Goal: Register for event/course

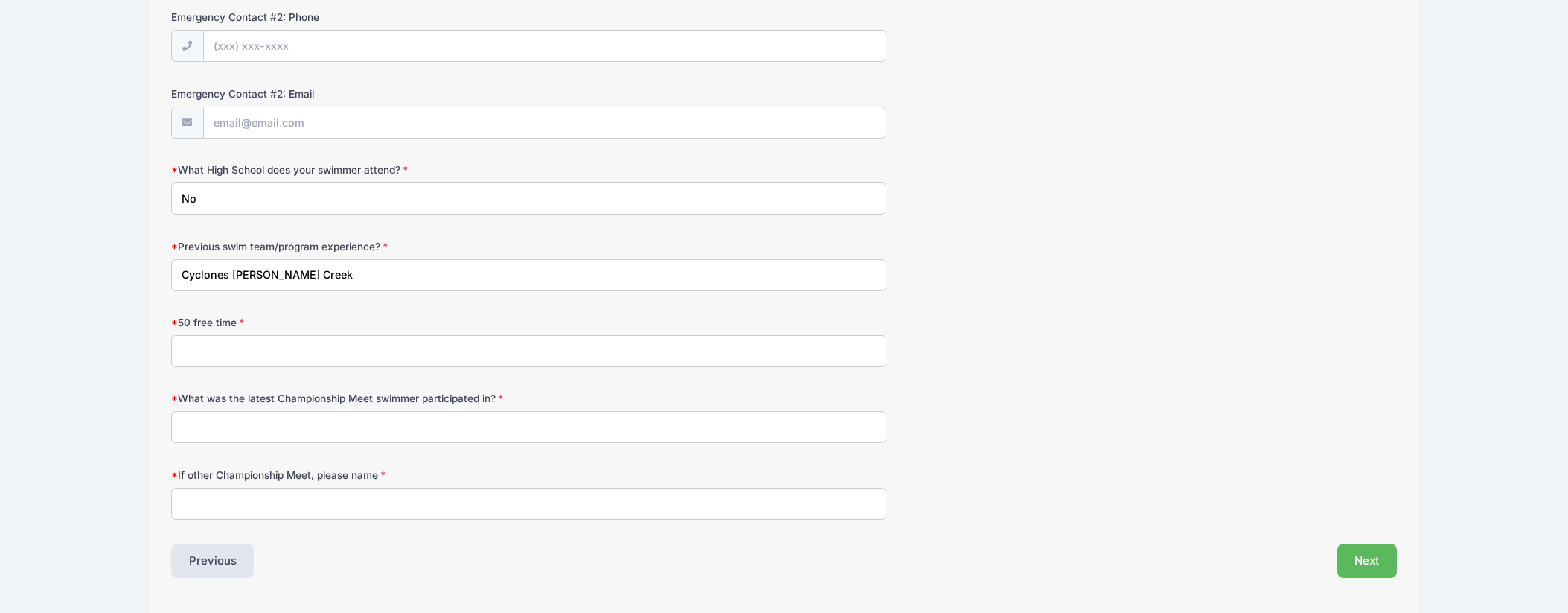
scroll to position [728, 0]
click at [229, 349] on input "50 free time" at bounding box center [528, 351] width 715 height 32
type input "1:08.47Y"
click at [348, 431] on input "What was the latest Championship Meet swimmer participated in?" at bounding box center [528, 427] width 715 height 32
type input "None"
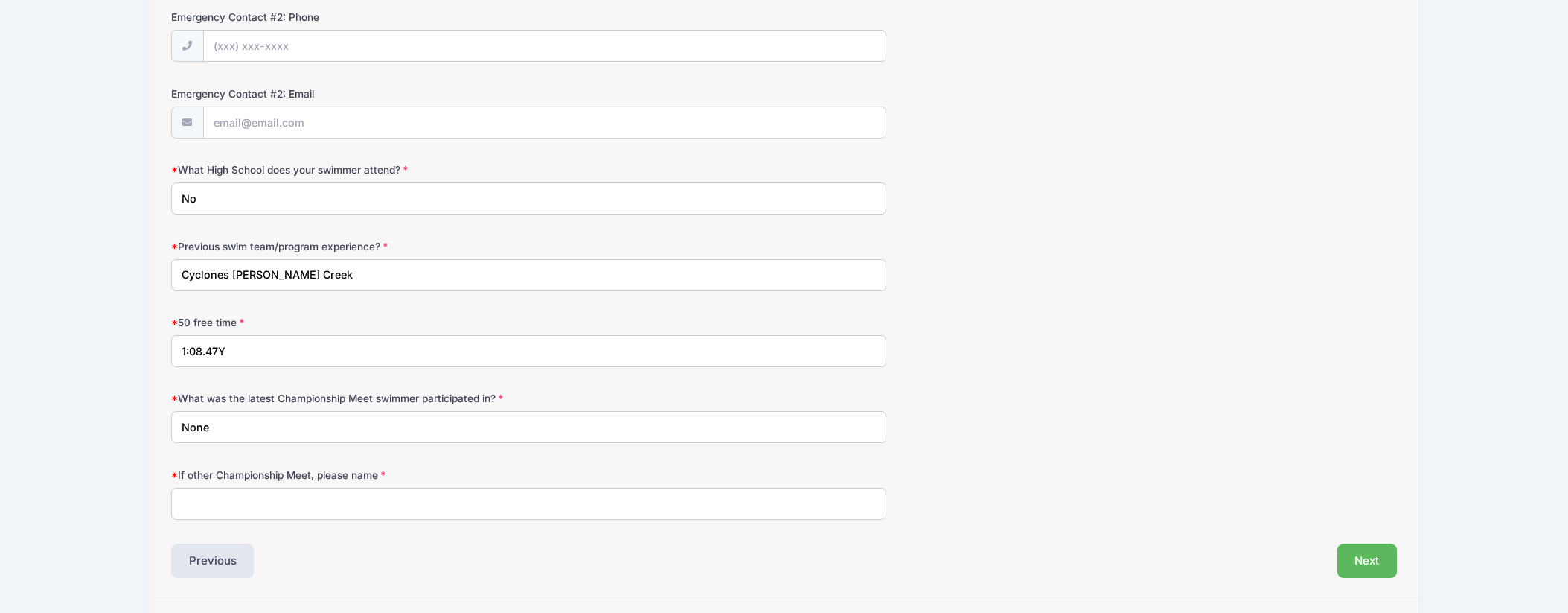
click at [325, 499] on input "If other Championship Meet, please name" at bounding box center [528, 504] width 715 height 32
type input "None"
click at [1376, 562] on button "Next" at bounding box center [1368, 560] width 60 height 34
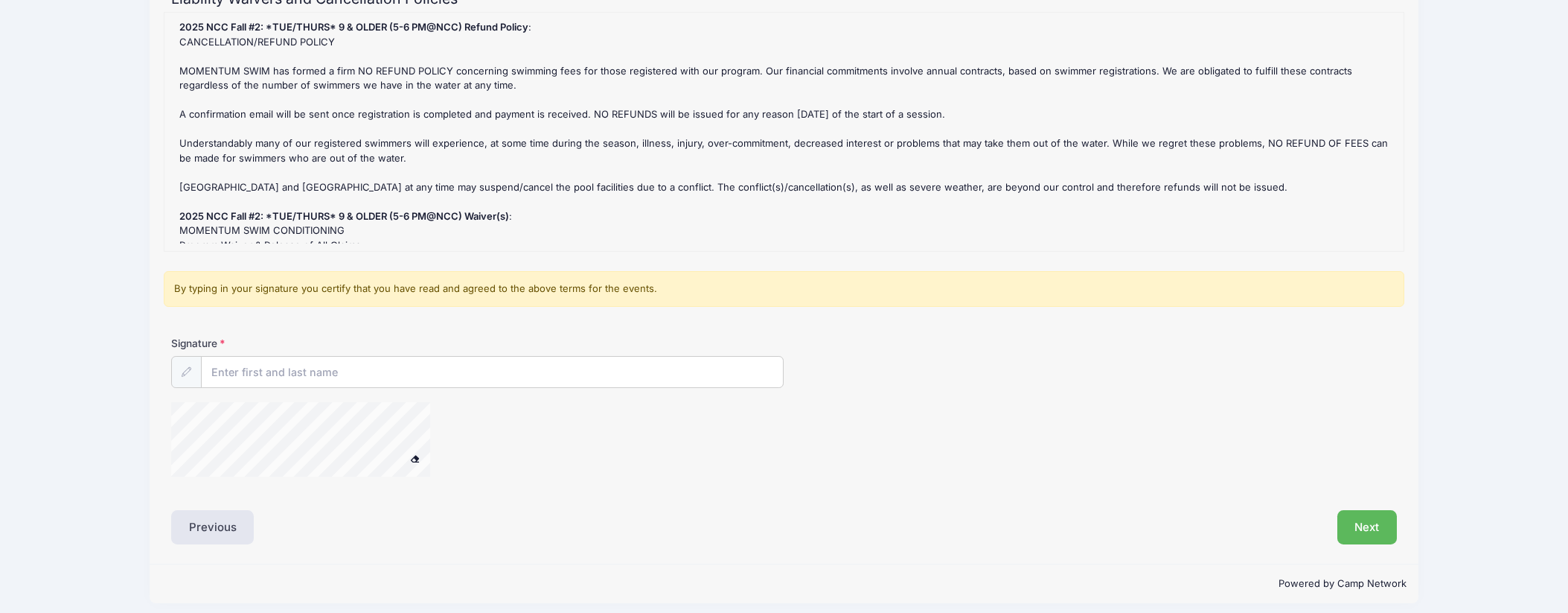
scroll to position [184, 0]
click at [345, 369] on input "Signature" at bounding box center [492, 369] width 582 height 32
type input "Maria Shenk"
click at [1348, 519] on button "Next" at bounding box center [1368, 524] width 60 height 34
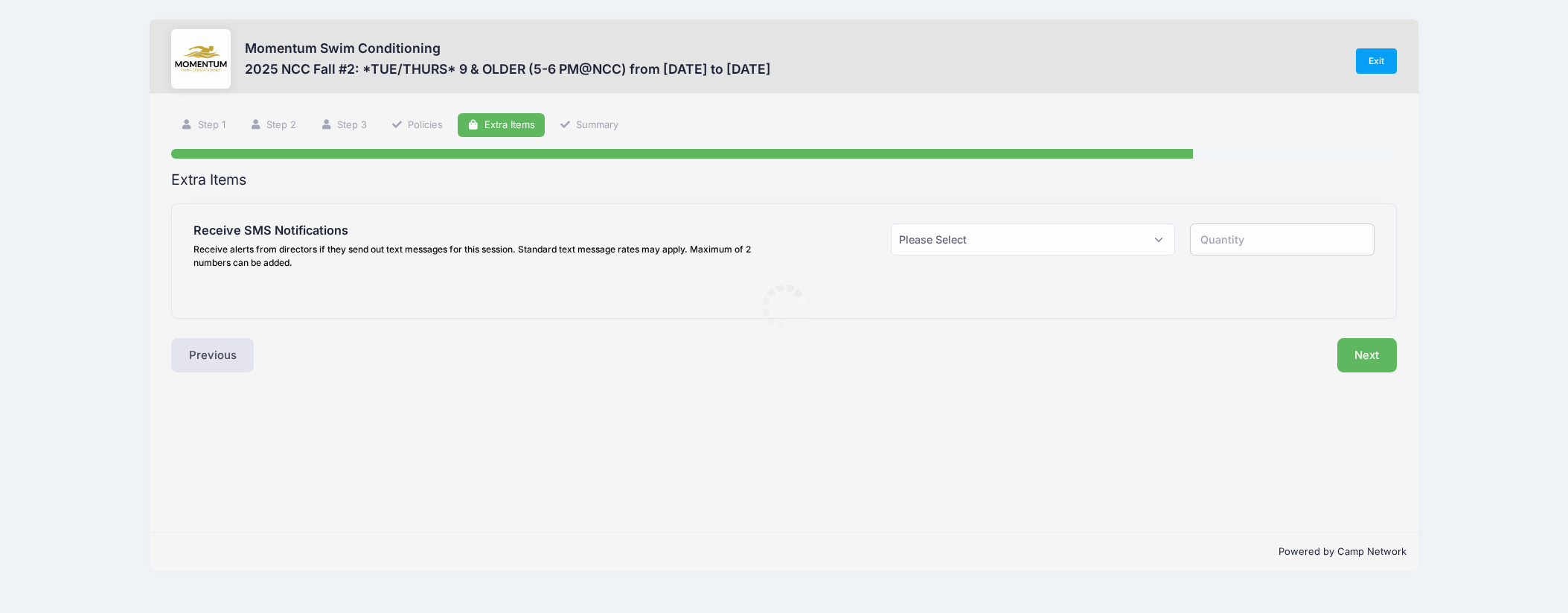
scroll to position [0, 0]
click at [1150, 245] on select "Please Select Yes ($0.00) No" at bounding box center [1033, 240] width 284 height 32
select select "1"
click at [891, 224] on select "Please Select Yes ($0.00) No" at bounding box center [1033, 240] width 284 height 32
type input "1"
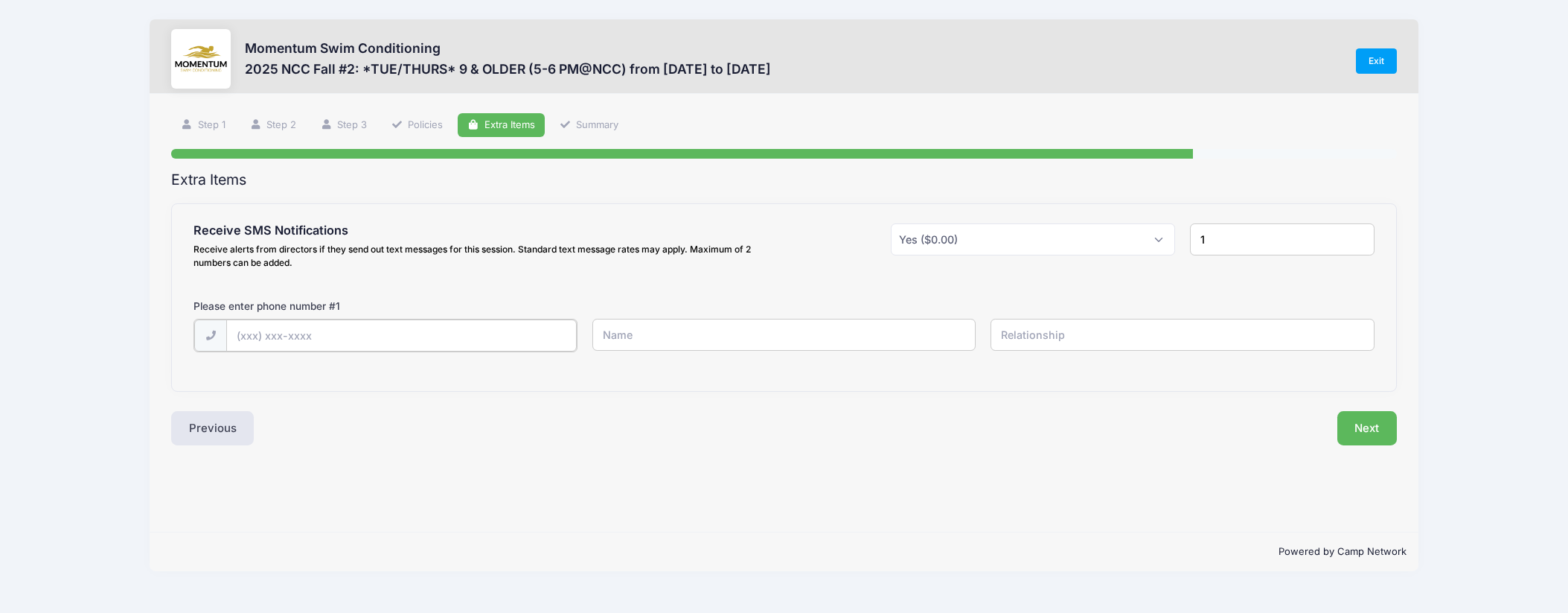
click at [302, 324] on input "text" at bounding box center [401, 335] width 351 height 32
type input "(312) 890-3745"
click at [640, 334] on input "text" at bounding box center [784, 334] width 384 height 32
type input "Maria Shenk"
click at [1013, 338] on input "text" at bounding box center [1182, 334] width 384 height 32
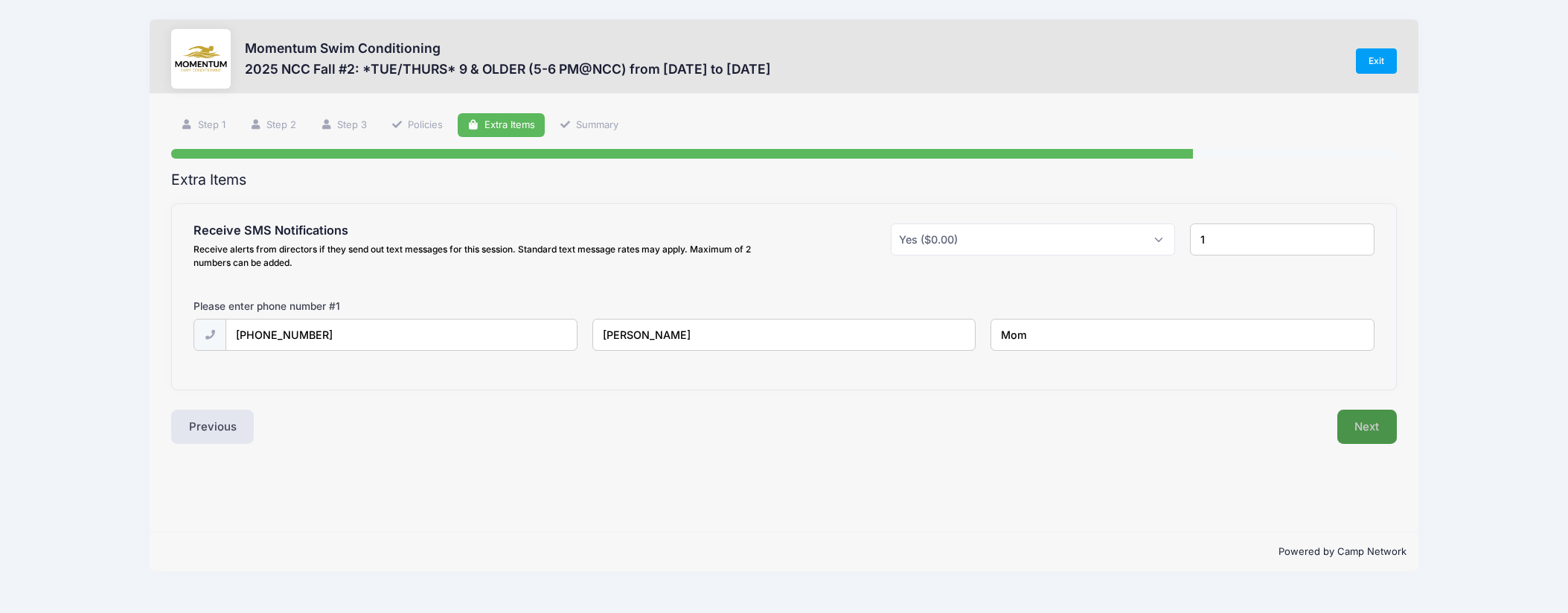
type input "Mom"
click at [1366, 438] on button "Next" at bounding box center [1368, 426] width 60 height 34
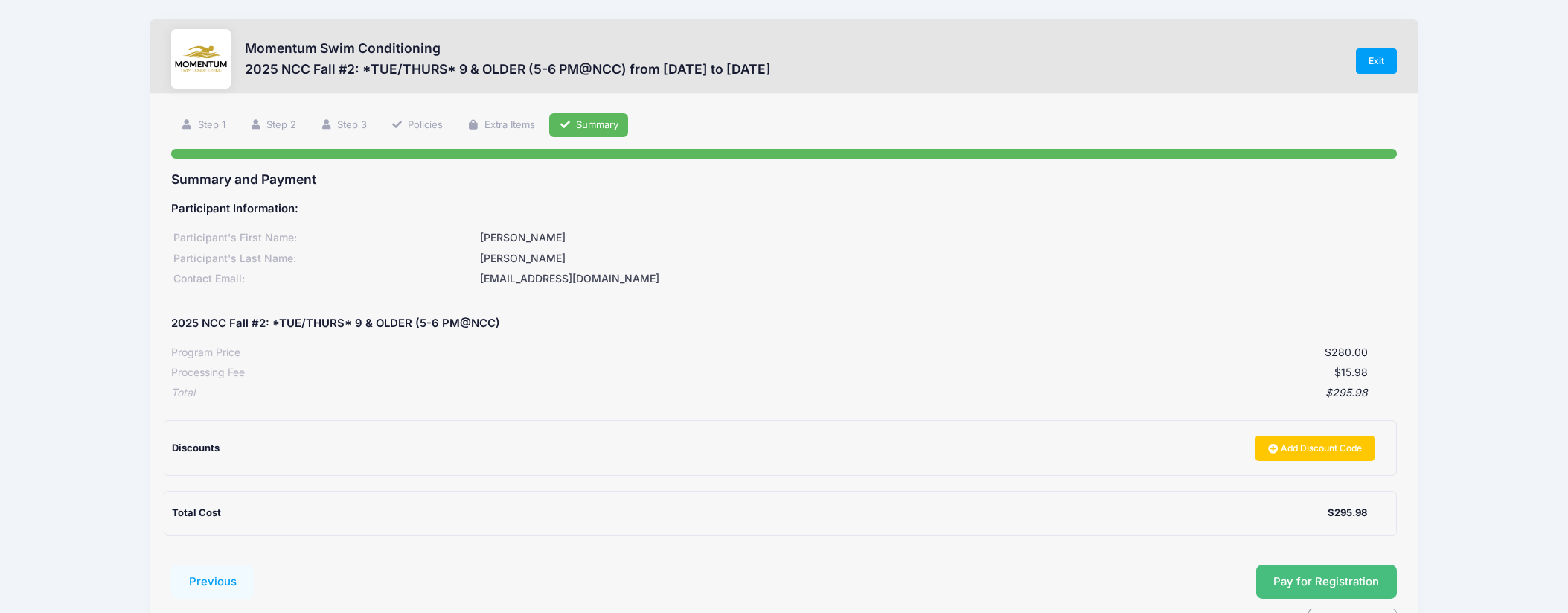
click at [1325, 582] on button "Pay for Registration" at bounding box center [1327, 581] width 142 height 34
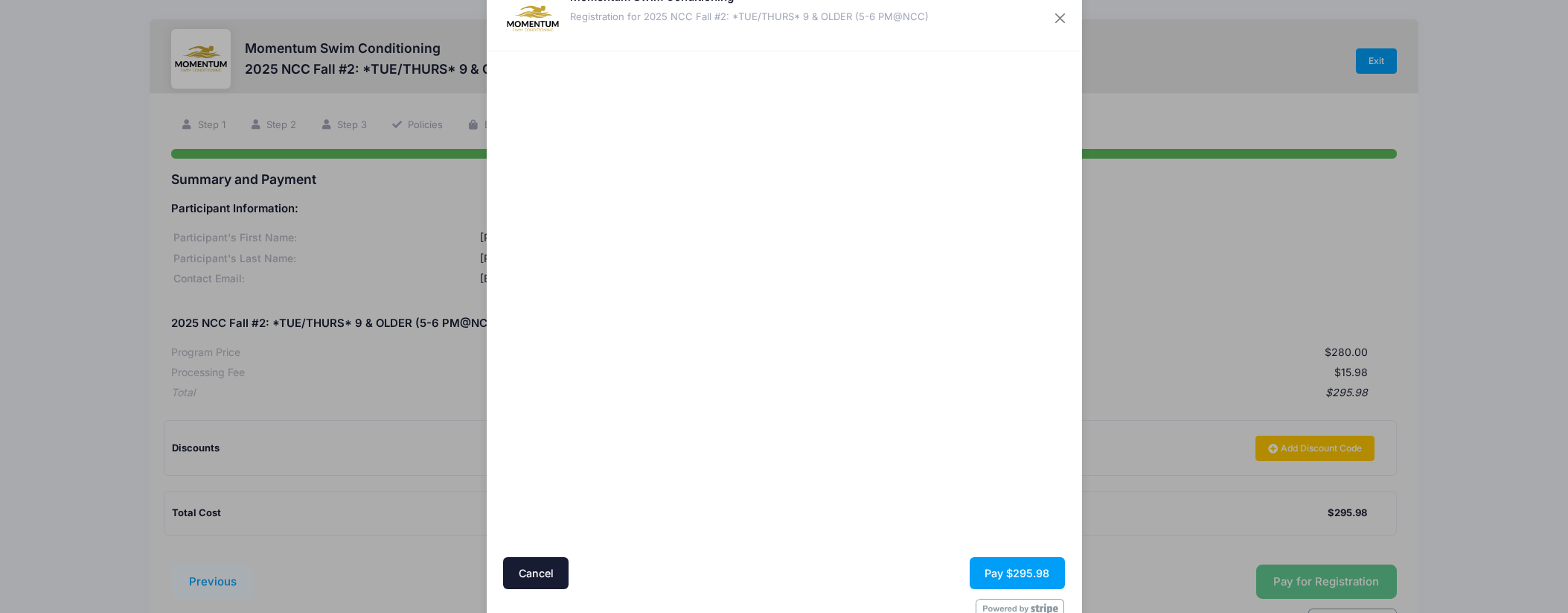
scroll to position [84, 0]
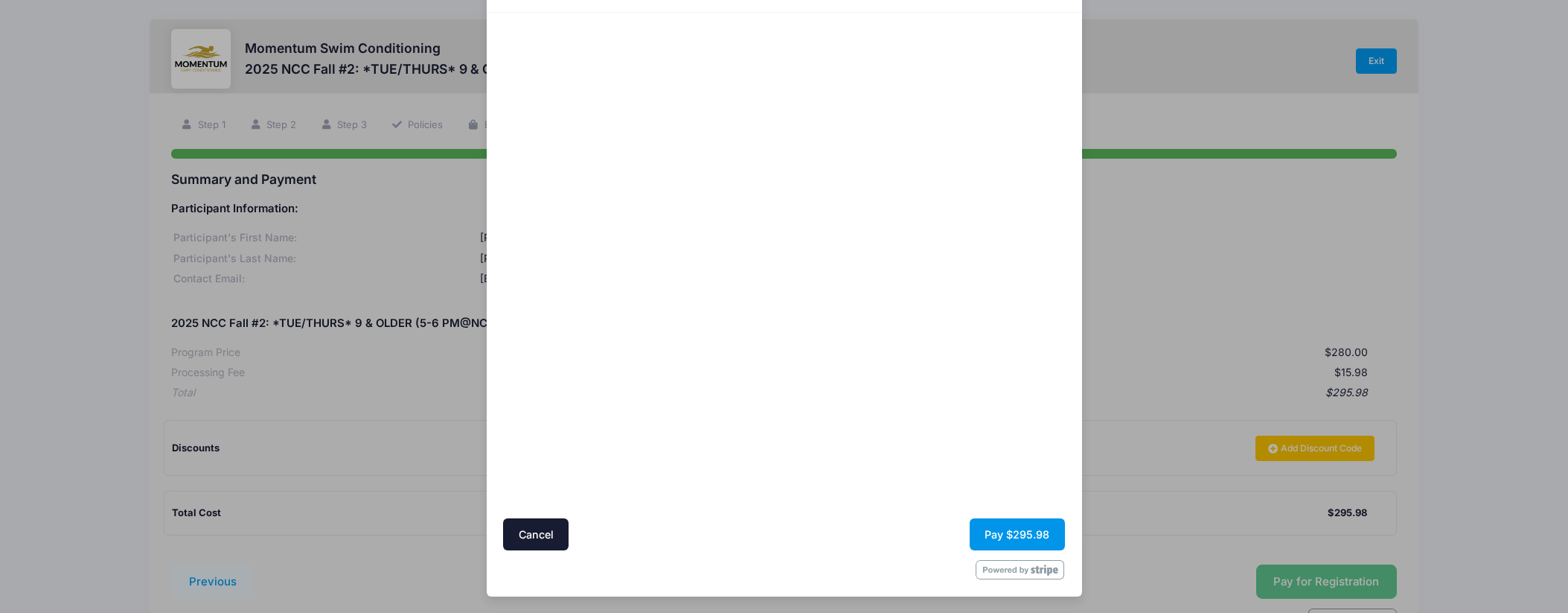
click at [1016, 530] on button "Pay $295.98" at bounding box center [1017, 534] width 95 height 32
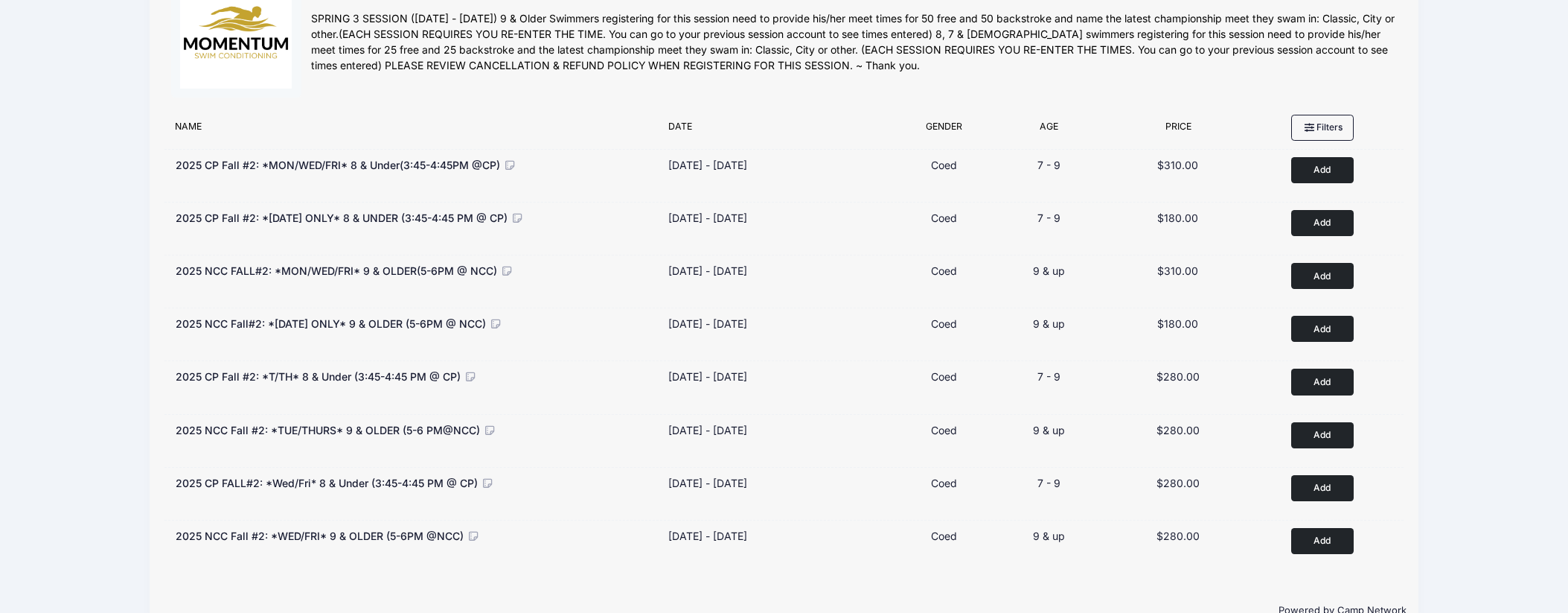
scroll to position [69, 0]
